Goal: Complete application form

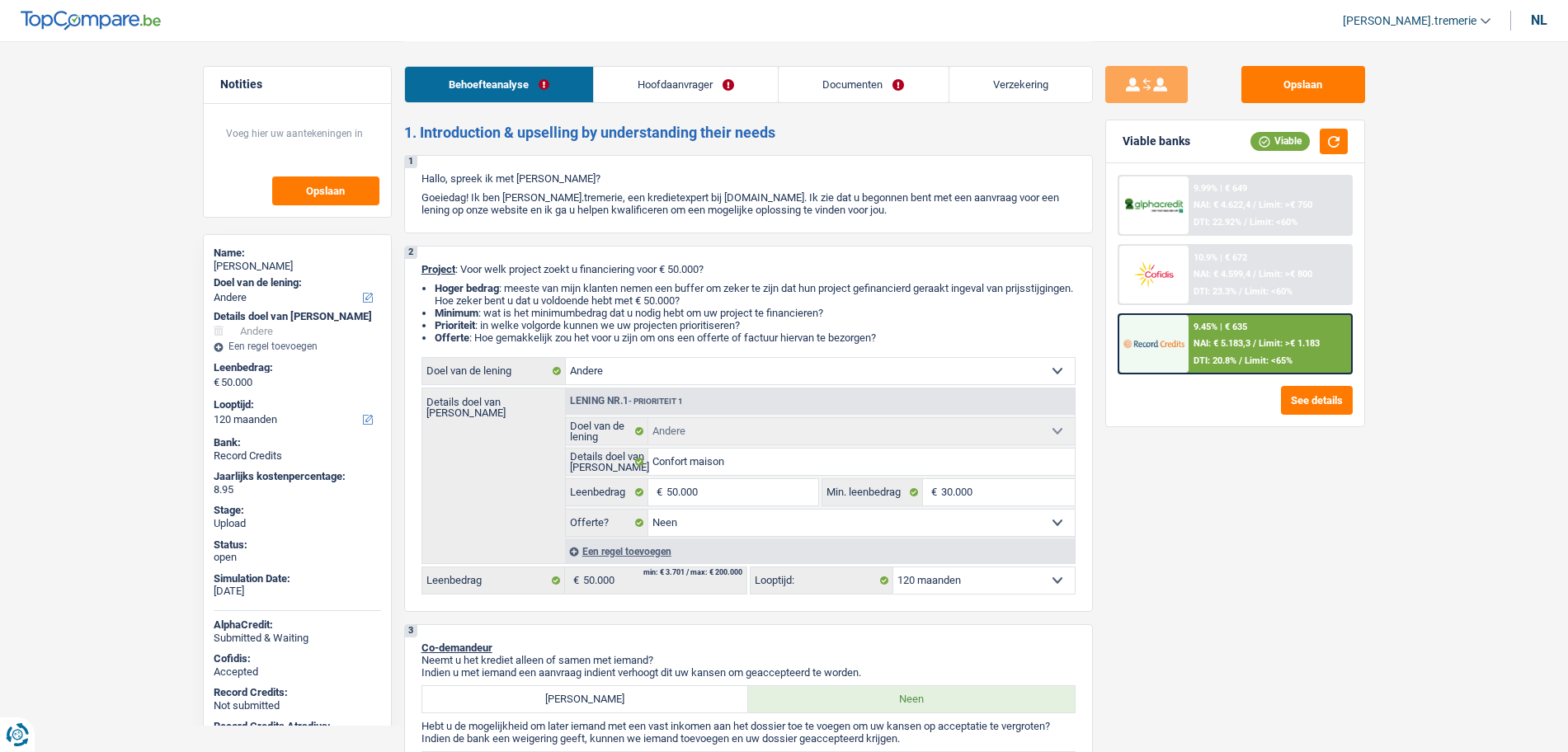
select select "other"
select select "120"
select select "other"
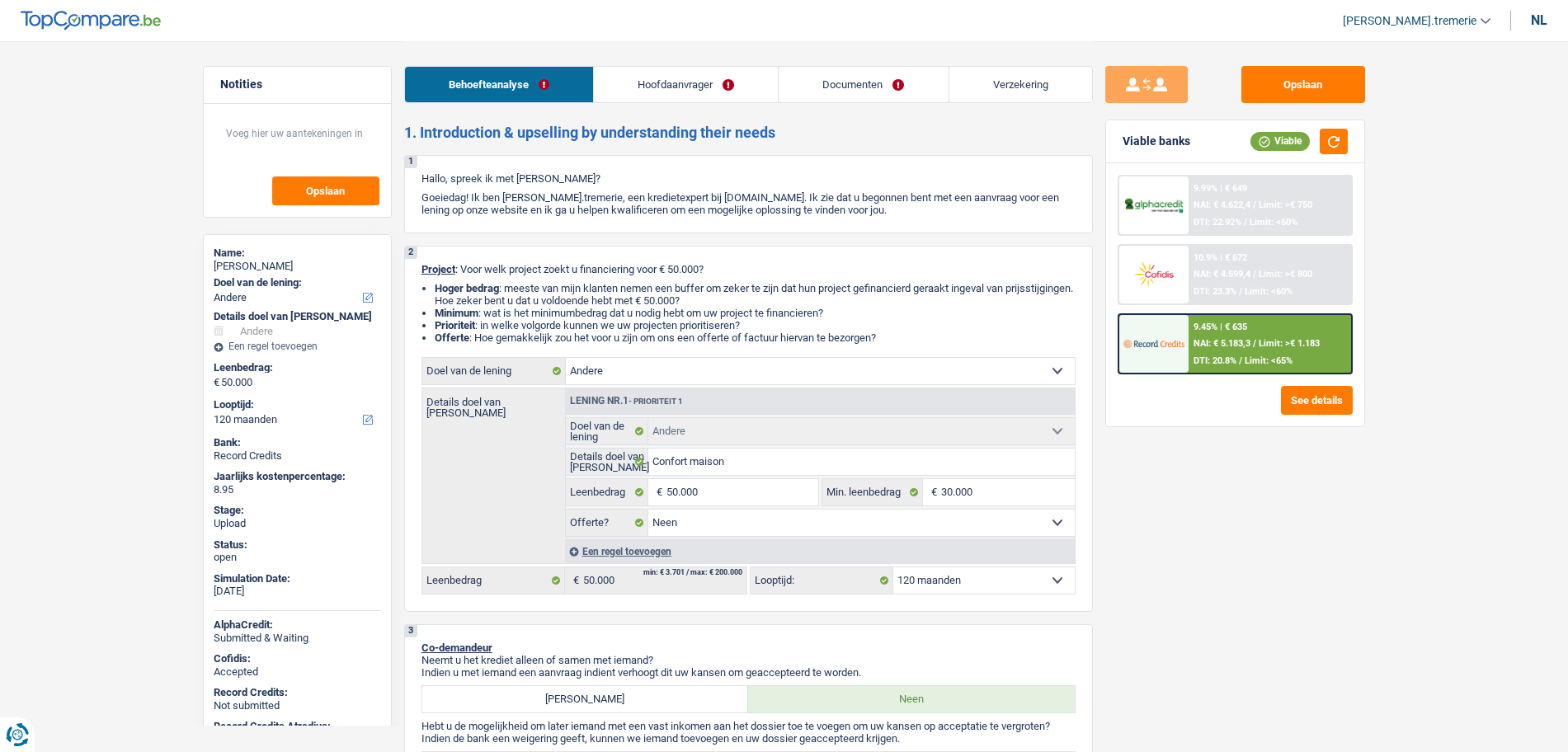
select select "false"
select select "120"
select select "privateEmployee"
select select "netSalary"
select select "mutualityIndemnity"
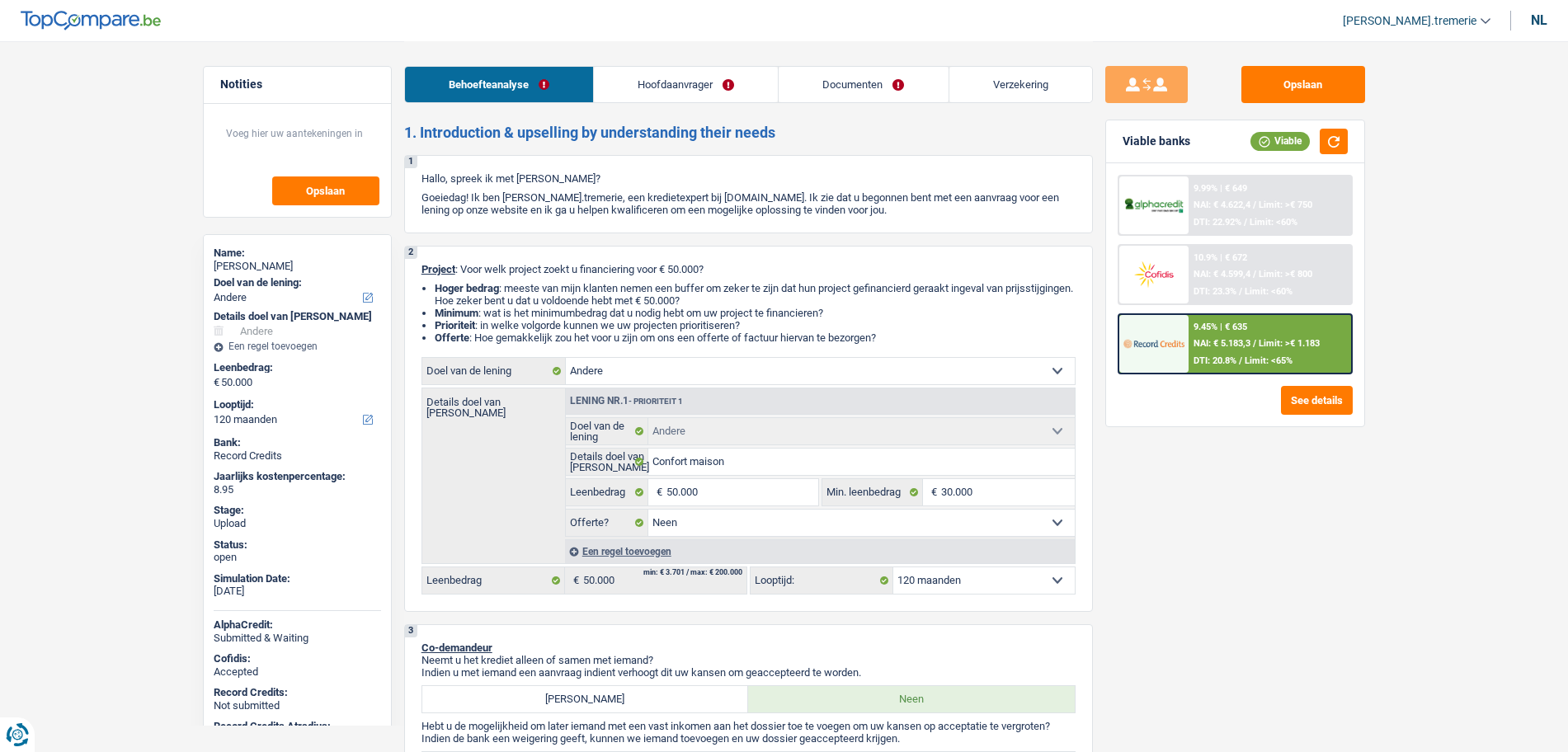
select select "other"
select select "familyAllowances"
select select "mealVouchers"
select select "ownerWithMortgage"
select select "mortgage"
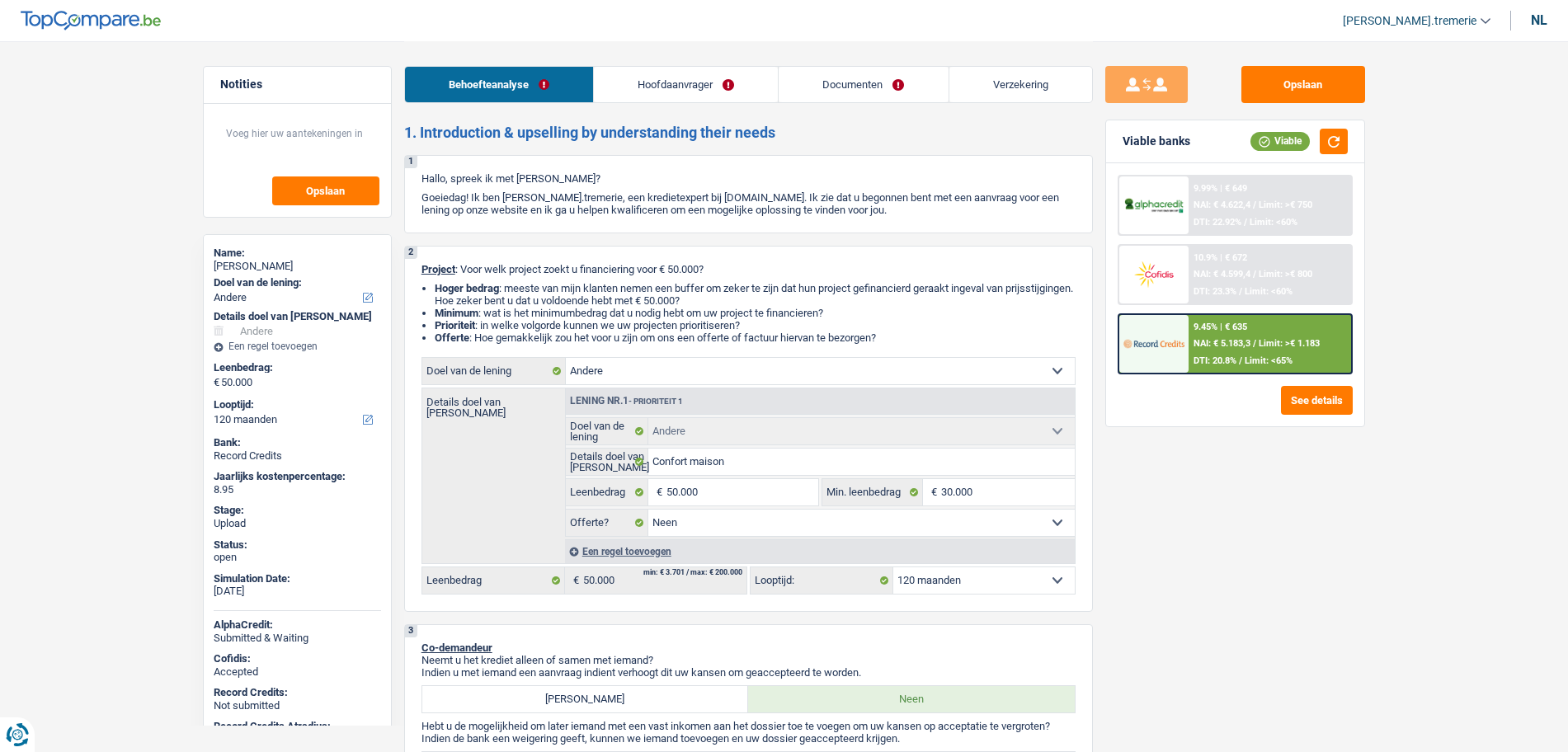
select select "240"
select select "other"
select select "false"
select select "120"
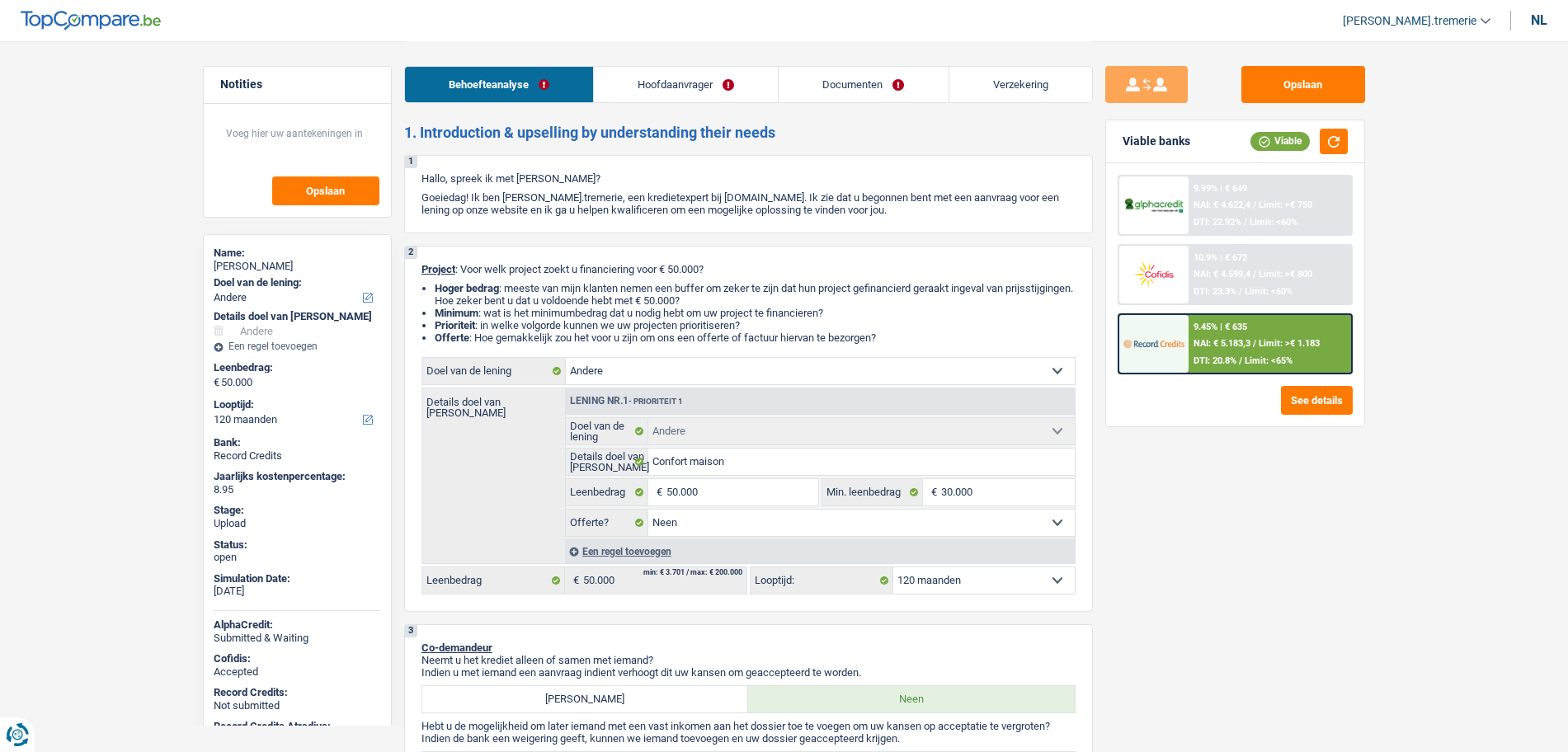
drag, startPoint x: 0, startPoint y: 0, endPoint x: 863, endPoint y: 76, distance: 866.3
click at [863, 76] on link "Documenten" at bounding box center [863, 84] width 169 height 35
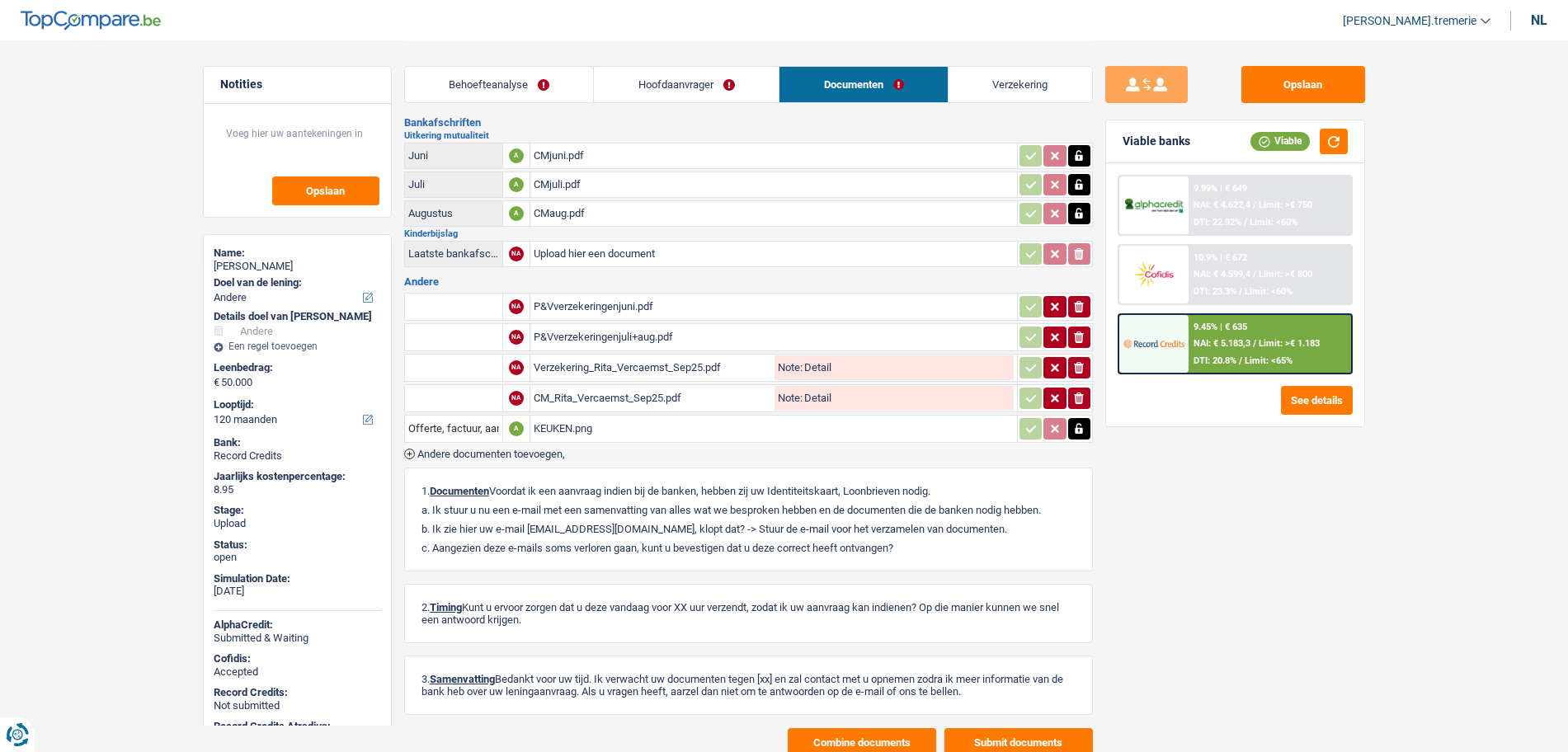
scroll to position [227, 0]
click at [1076, 424] on icon "button" at bounding box center [1079, 428] width 13 height 17
click at [1076, 424] on icon "button" at bounding box center [1079, 428] width 10 height 12
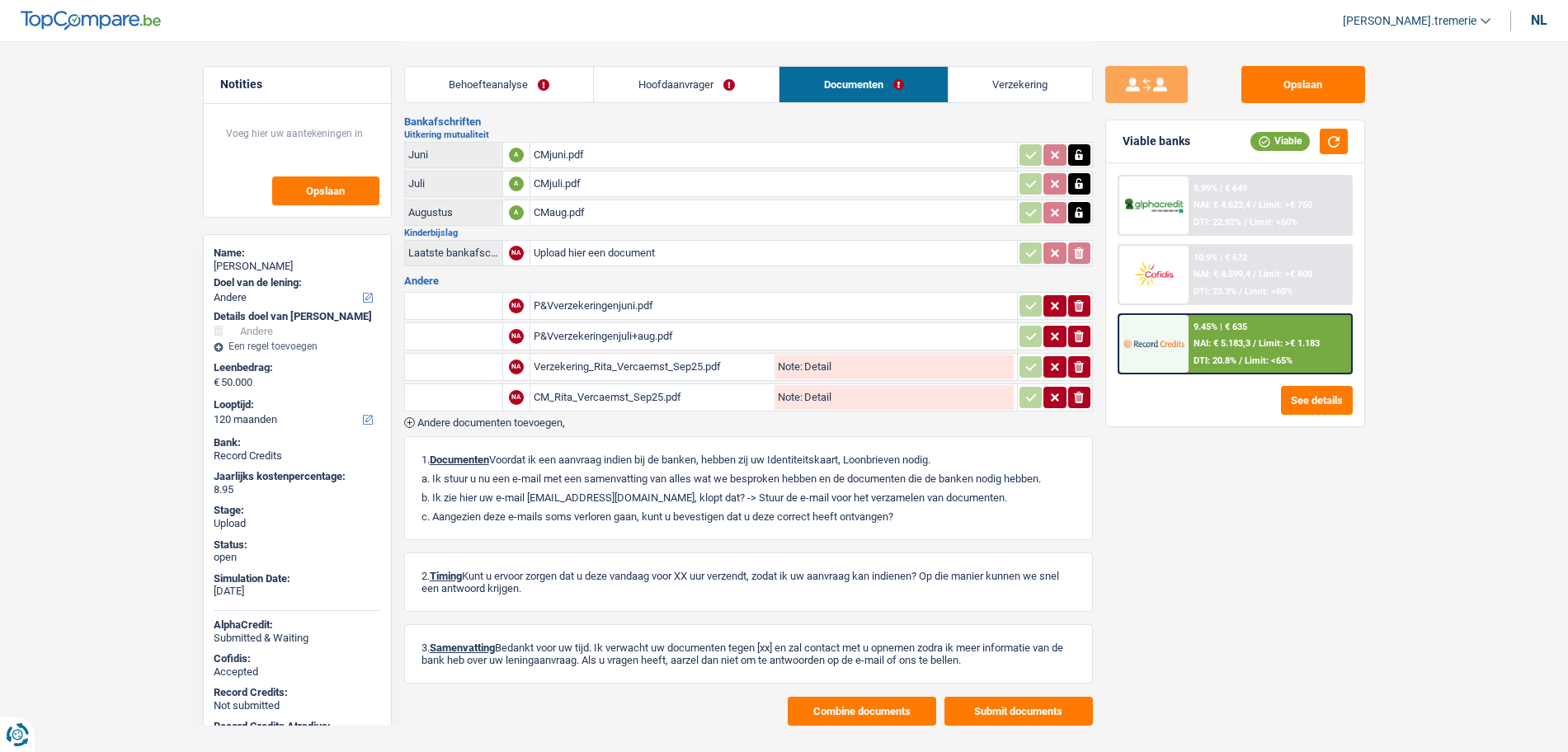
click at [517, 419] on span "Andere documenten toevoegen," at bounding box center [491, 422] width 148 height 11
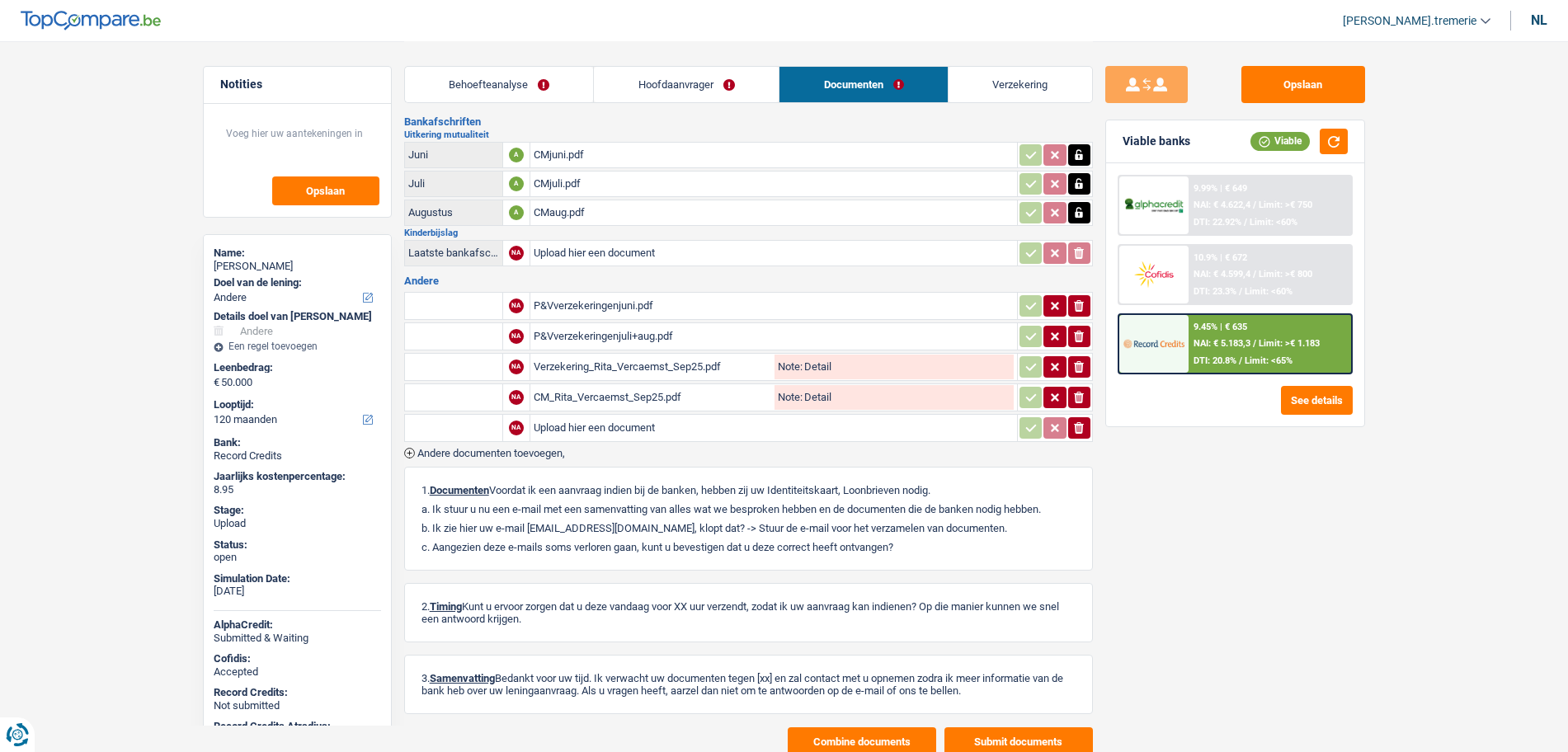
click at [591, 418] on input "Upload hier een document" at bounding box center [773, 428] width 480 height 25
type input "C:\fakepath\dekeyzer.png"
click at [461, 425] on input "text" at bounding box center [453, 428] width 91 height 27
click at [472, 468] on li "Offerte, factuur, aanbieding, bestelformulier" at bounding box center [522, 460] width 220 height 21
type input "Offerte, factuur, aanbieding, bestelformulier"
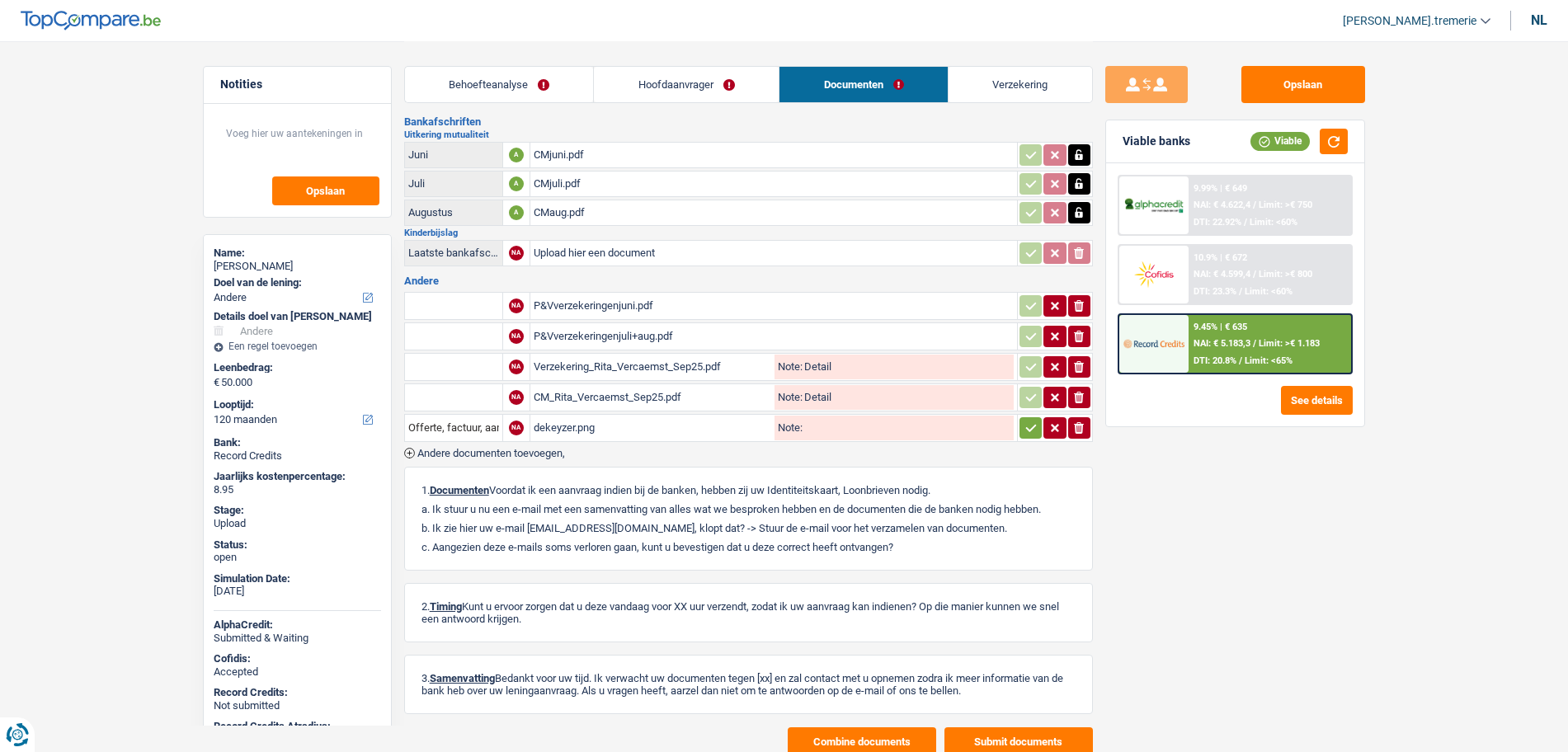
click at [1030, 422] on icon "button" at bounding box center [1031, 428] width 13 height 17
click at [631, 437] on div "dekeyzer.png" at bounding box center [773, 428] width 480 height 25
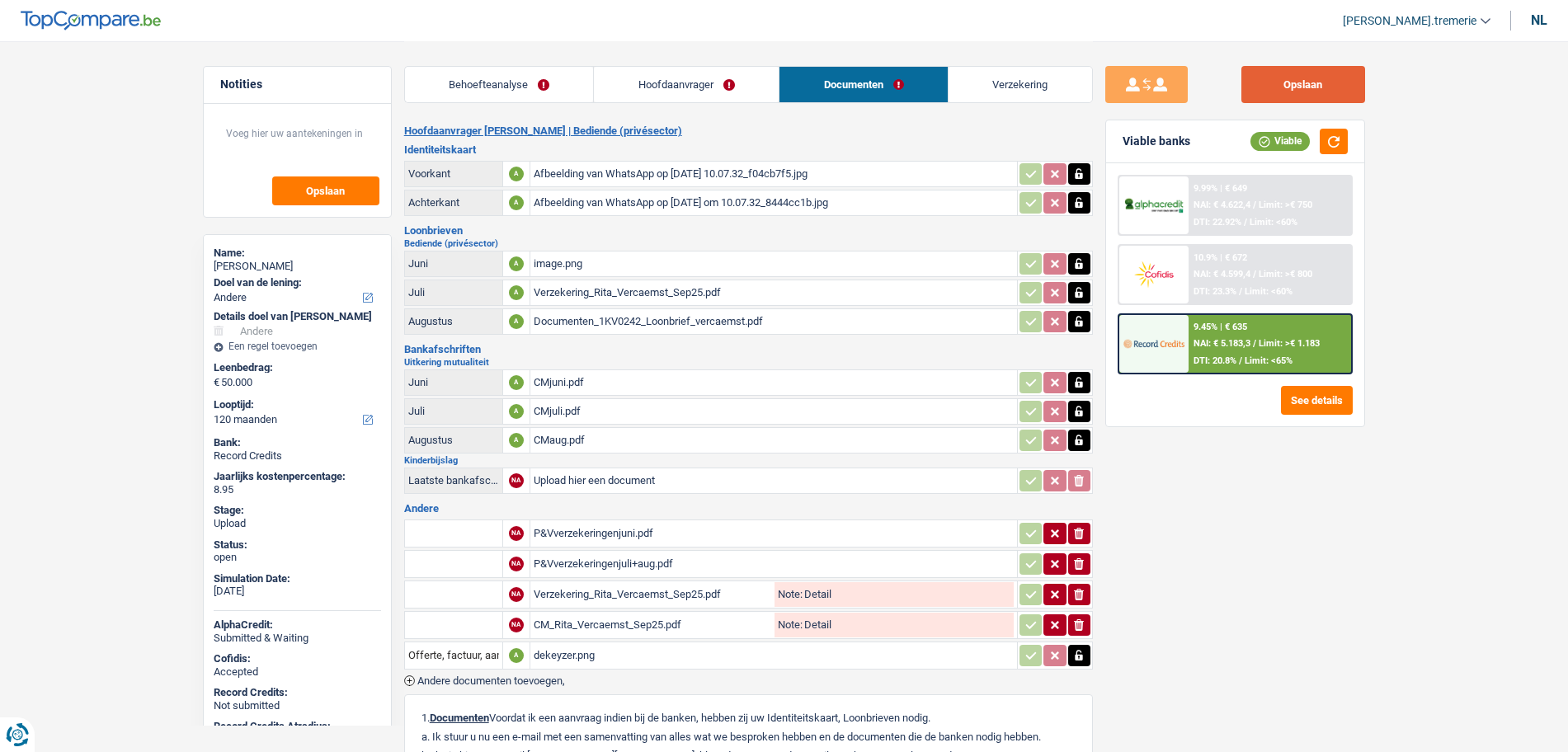
click at [1279, 78] on button "Opslaan" at bounding box center [1303, 84] width 124 height 37
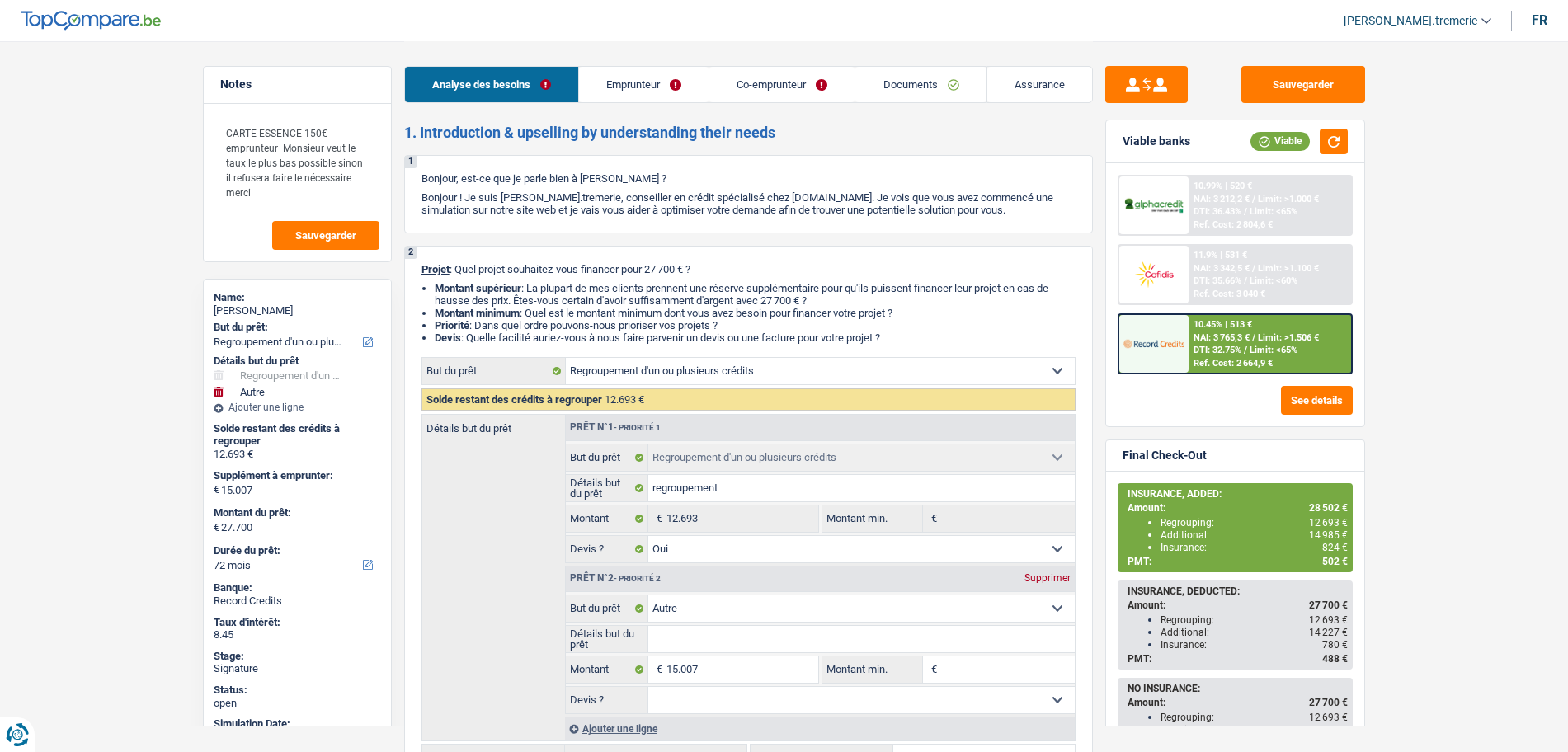
select select "refinancing"
select select "other"
select select "72"
select select "refinancing"
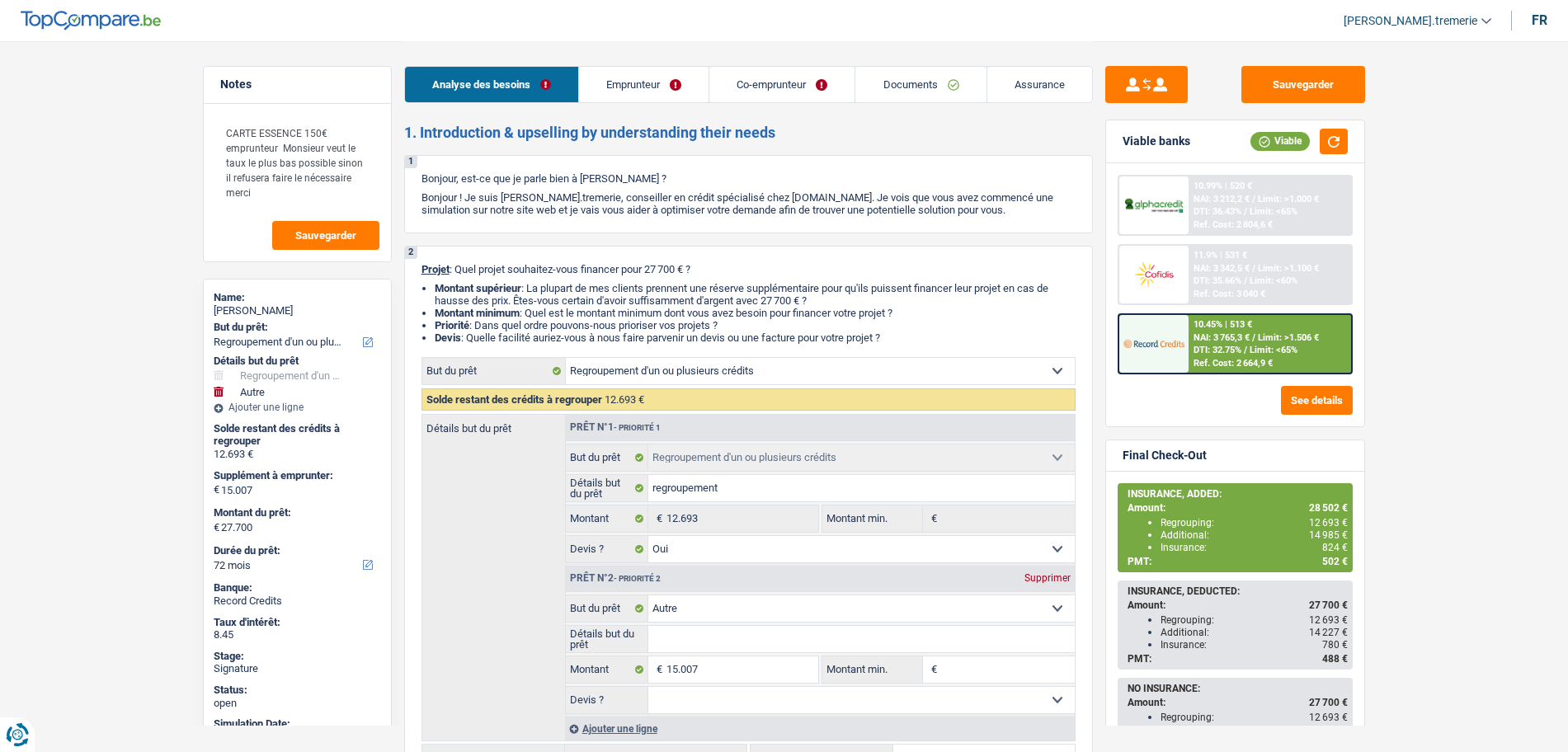
select select "refinancing"
select select "yes"
select select "other"
select select "72"
select select "privateEmployee"
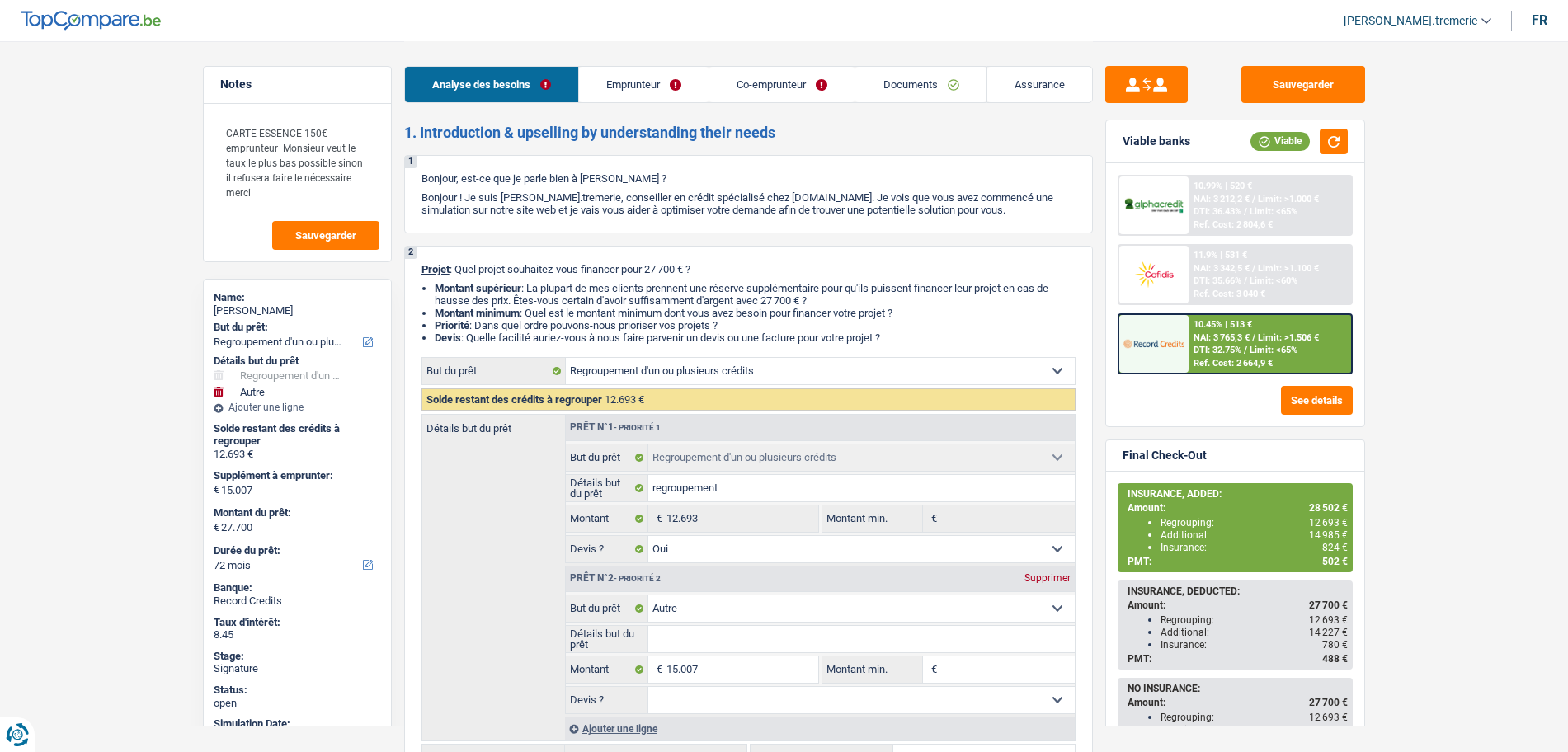
select select "privateEmployee"
select select "netSalary"
select select "mealVouchers"
select select "netSalary"
select select "mealVouchers"
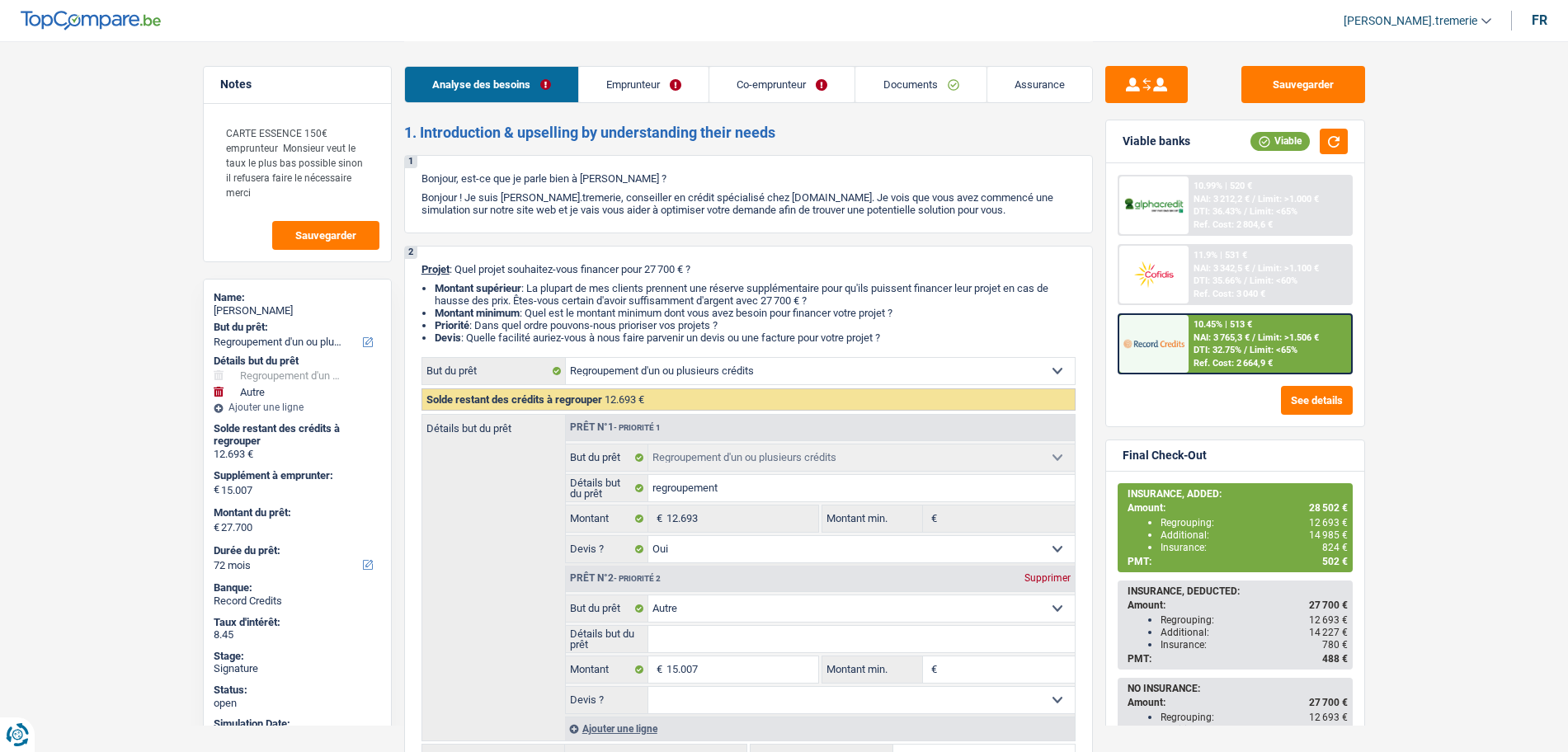
select select "ownerWithMortgage"
select select "mortgage"
select select "renovationLoan"
select select "18"
select select "carLoan"
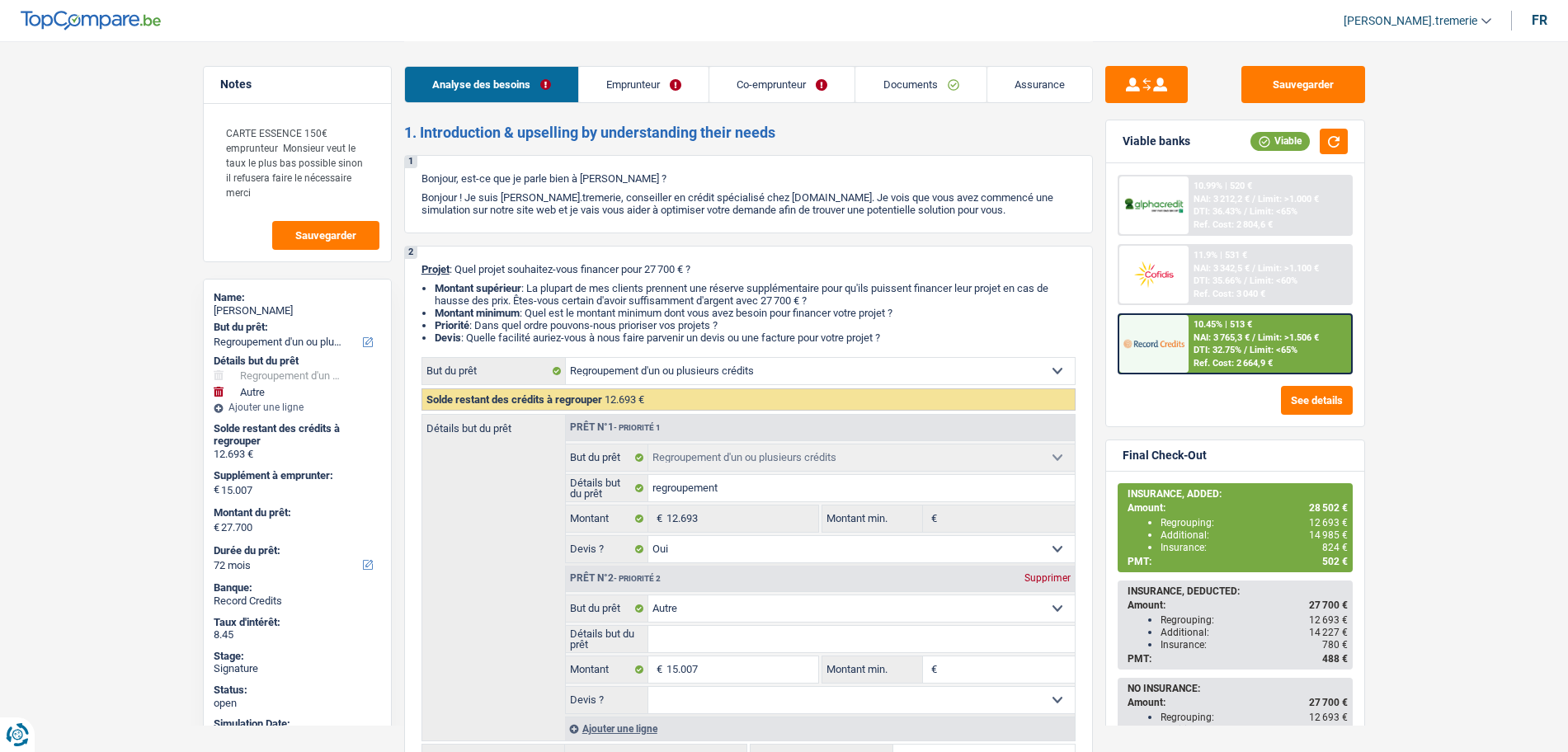
select select "60"
select select "personalLoan"
select select "homeFurnishingOrRelocation"
select select "36"
select select "cardOrCredit"
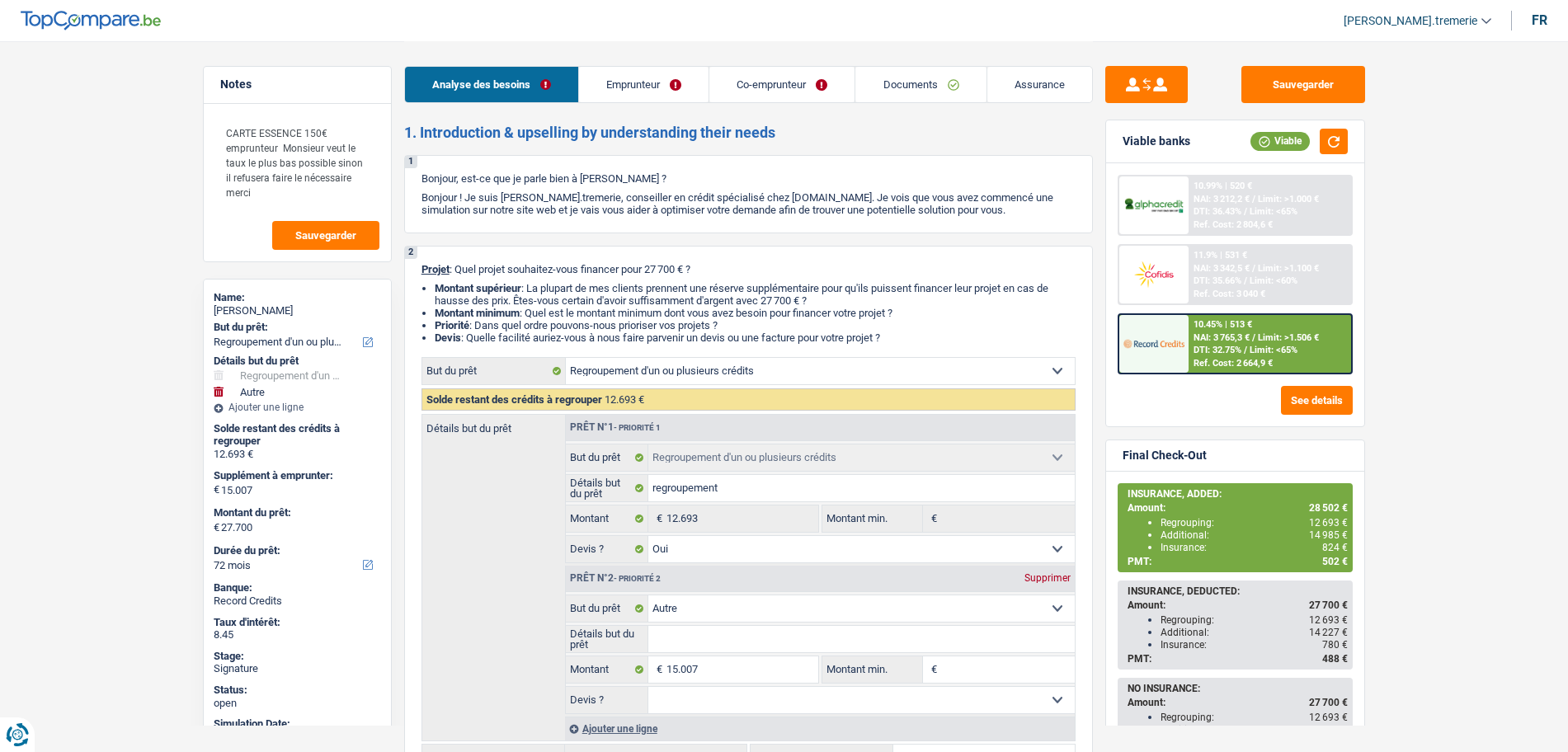
select select "refinancing"
select select "yes"
select select "other"
select select "72"
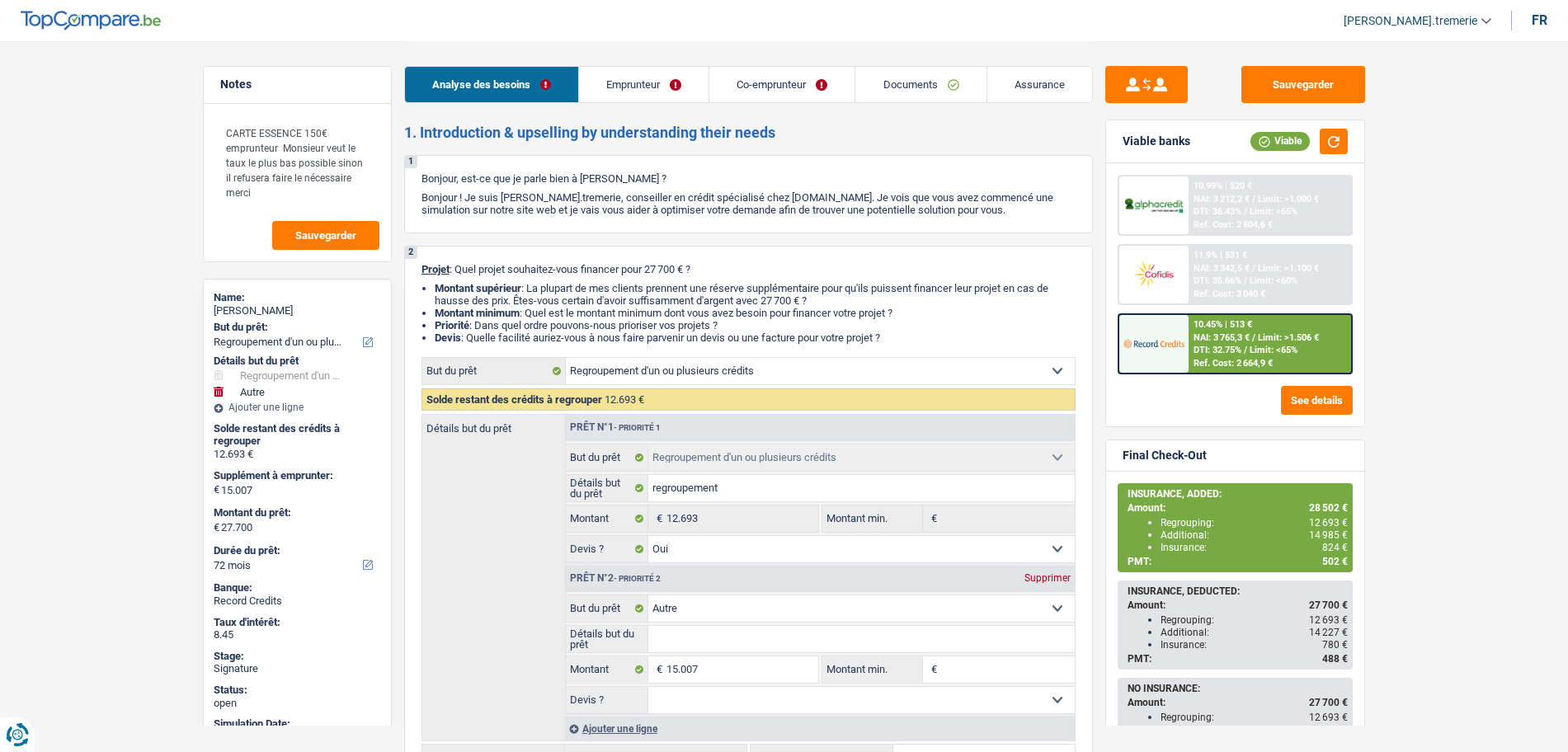
click at [1195, 363] on div "Ref. Cost: 2 664,9 €" at bounding box center [1233, 363] width 79 height 11
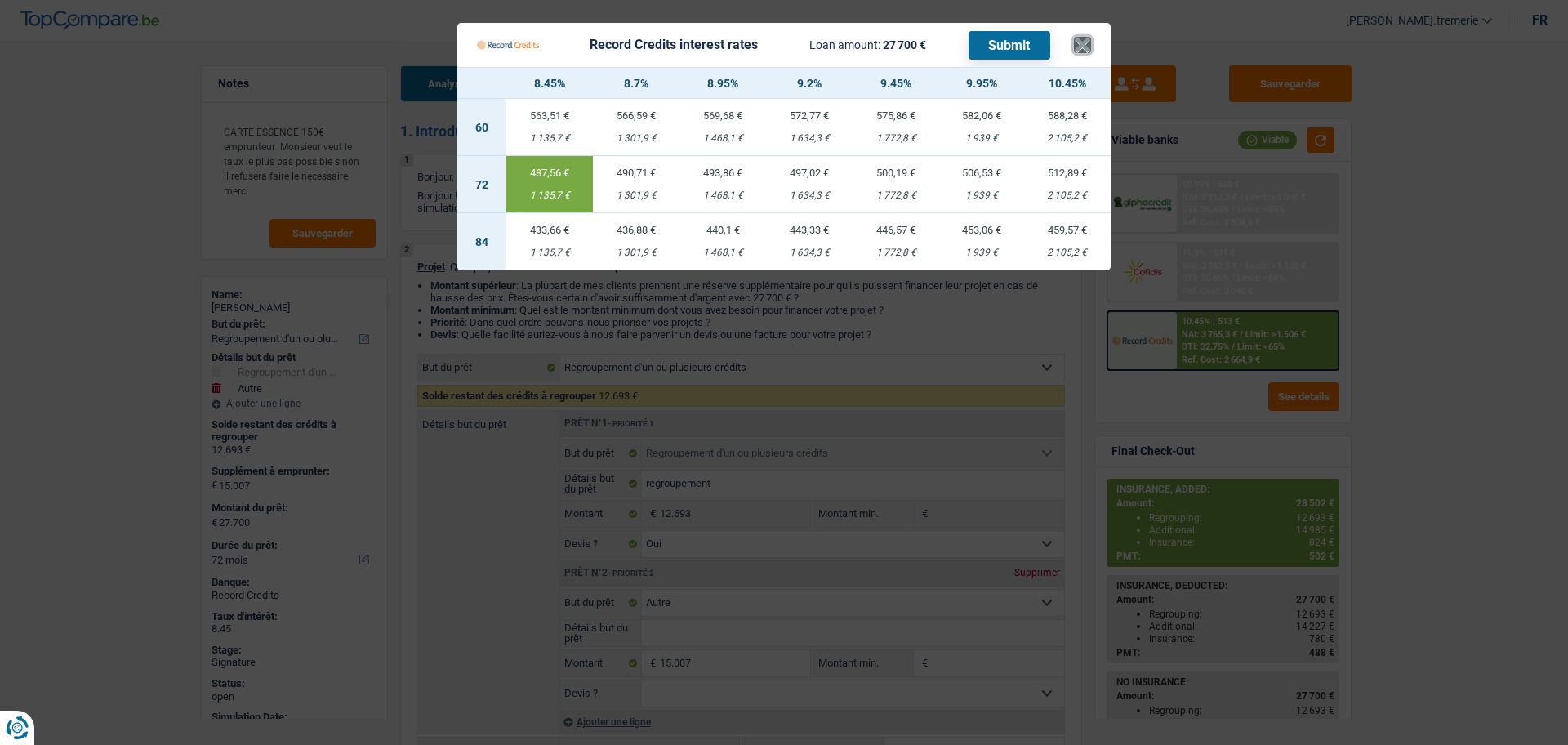
click at [1083, 49] on button "×" at bounding box center [1083, 45] width 17 height 17
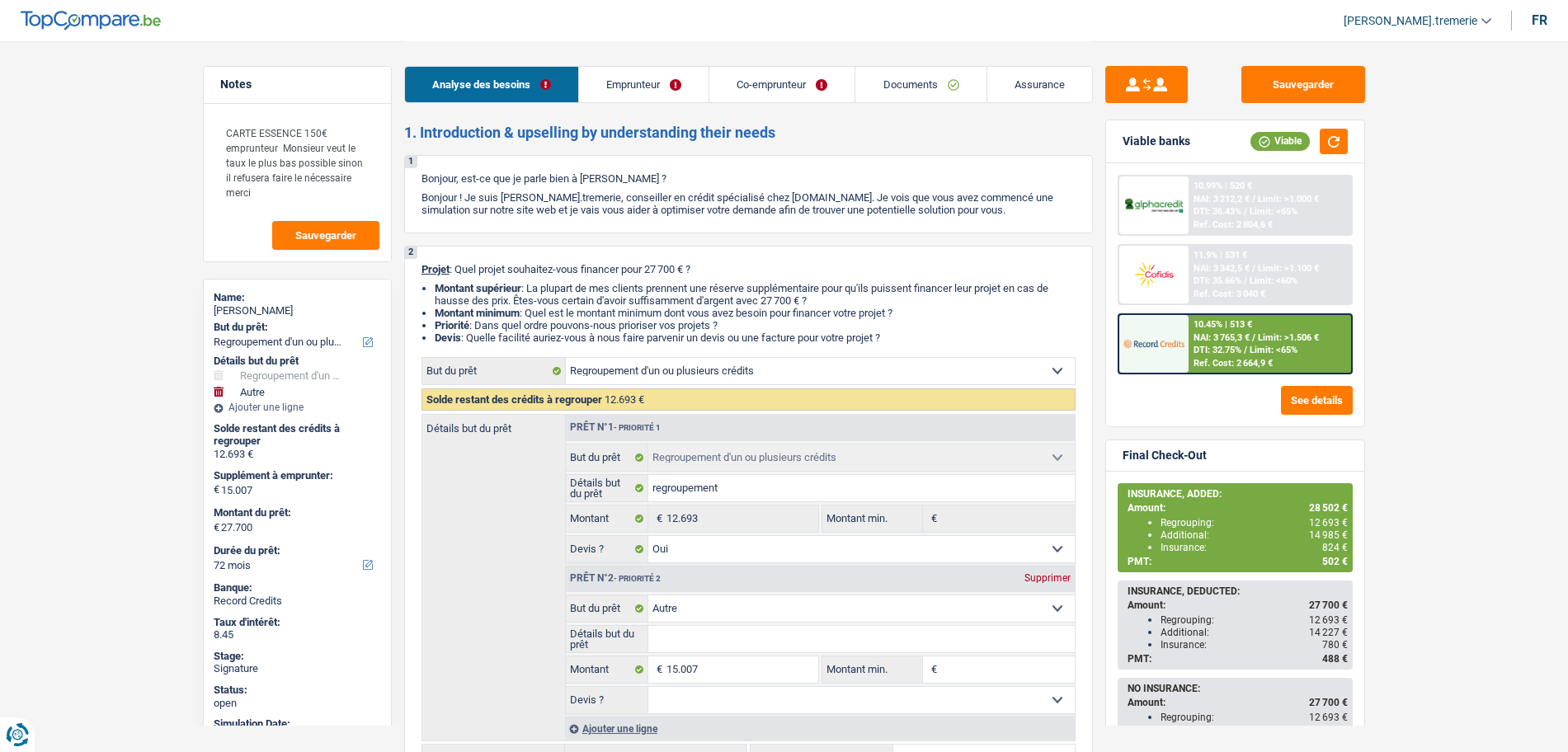
click at [1242, 336] on span "NAI: 3 765,3 €" at bounding box center [1221, 338] width 56 height 11
